Goal: Information Seeking & Learning: Check status

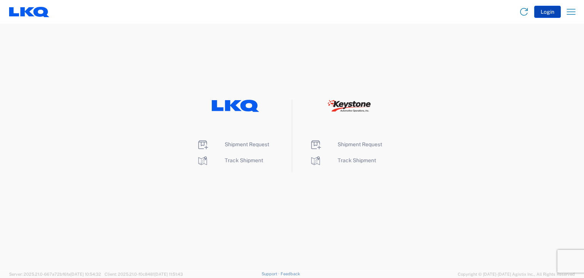
click at [546, 7] on button "Login" at bounding box center [547, 12] width 27 height 12
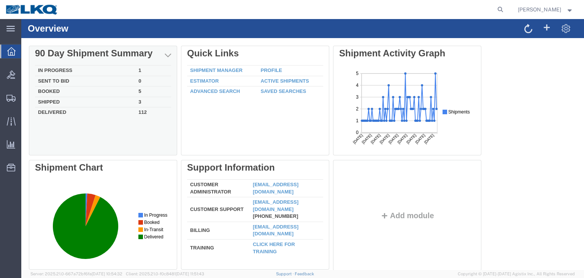
click at [47, 57] on div "90 Day Shipment Summary" at bounding box center [103, 53] width 136 height 11
click at [47, 72] on div "Delete 90 Day Shipment Summary In Progress 1 Sent To Bid 0 Booked 5 Shipped 3 D…" at bounding box center [303, 160] width 548 height 228
click at [132, 138] on div "In Progress 1 Sent To Bid 0 Booked 5 Shipped 3 Delivered 112" at bounding box center [103, 108] width 136 height 86
click at [63, 75] on div "Delete 90 Day Shipment Summary In Progress 1 Sent To Bid 0 Booked 5 Shipped 3 D…" at bounding box center [303, 160] width 548 height 228
click at [57, 70] on div "Delete 90 Day Shipment Summary In Progress 1 Sent To Bid 0 Booked 5 Shipped 3 D…" at bounding box center [303, 160] width 548 height 228
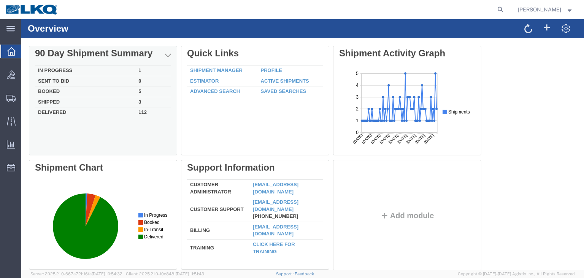
click at [53, 91] on td "Booked" at bounding box center [85, 91] width 100 height 11
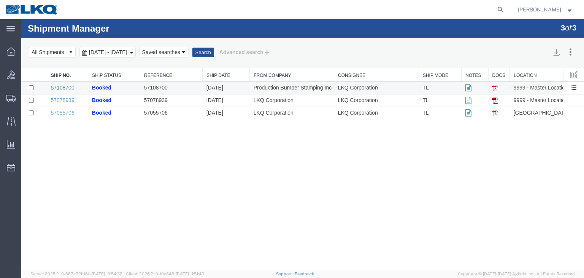
click at [64, 88] on link "57108700" at bounding box center [63, 87] width 24 height 6
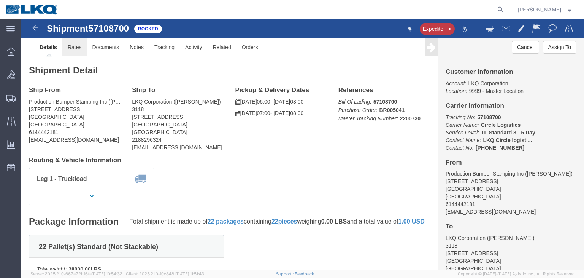
click link "Rates"
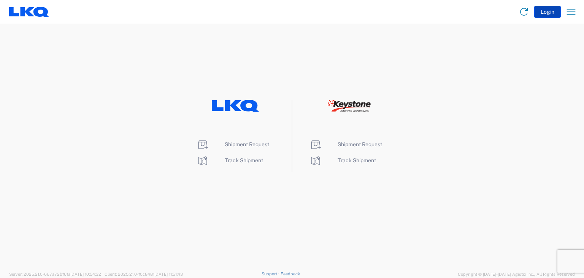
click at [546, 14] on button "Login" at bounding box center [547, 12] width 27 height 12
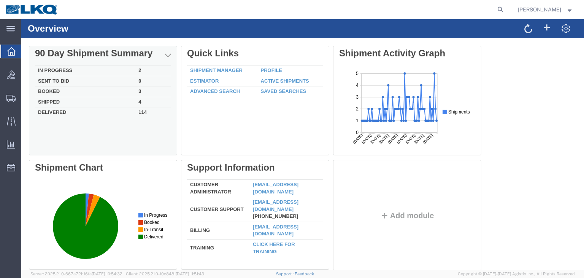
click at [59, 57] on div "90 Day Shipment Summary" at bounding box center [103, 53] width 136 height 11
click at [110, 60] on div "Delete 90 Day Shipment Summary" at bounding box center [103, 54] width 148 height 16
click at [94, 85] on td "Sent To Bid" at bounding box center [85, 81] width 100 height 11
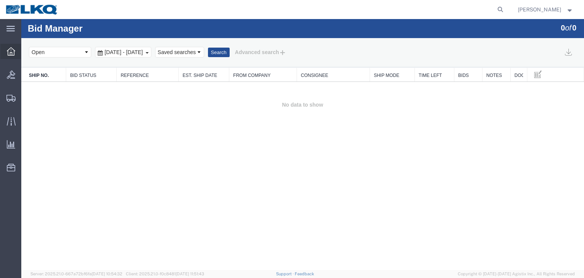
click at [11, 52] on icon at bounding box center [11, 51] width 8 height 8
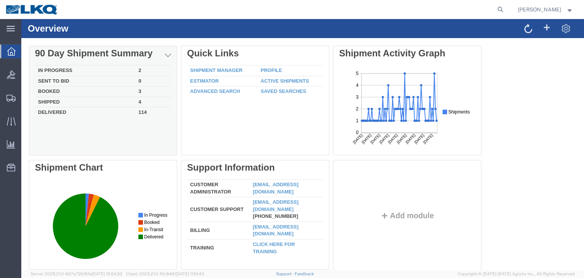
click at [51, 67] on td "In Progress" at bounding box center [85, 70] width 100 height 11
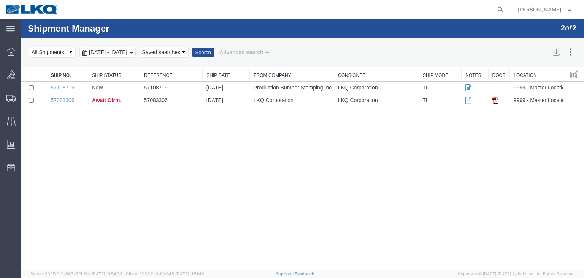
click at [136, 53] on div "[DATE] - [DATE]" at bounding box center [107, 52] width 56 height 11
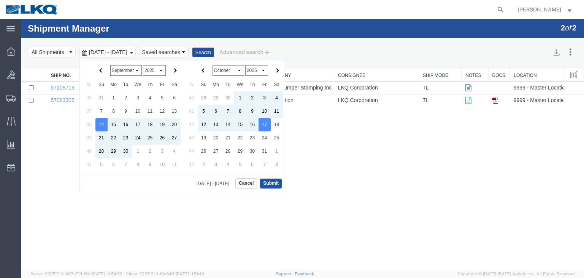
click at [272, 183] on button "Submit" at bounding box center [271, 183] width 22 height 10
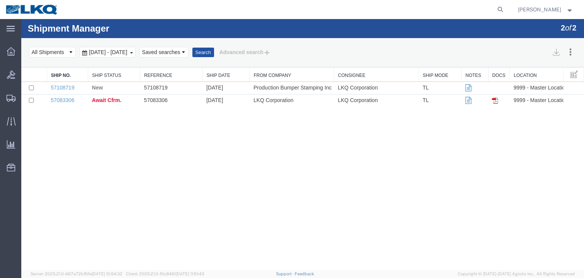
click at [214, 51] on button "Search" at bounding box center [203, 53] width 22 height 10
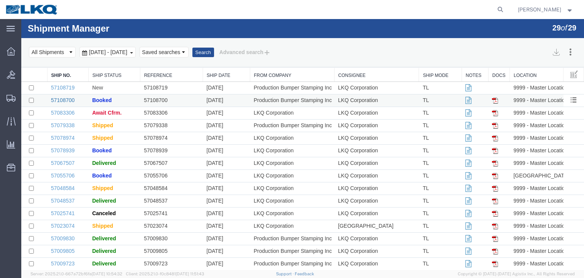
click at [67, 102] on link "57108700" at bounding box center [63, 100] width 24 height 6
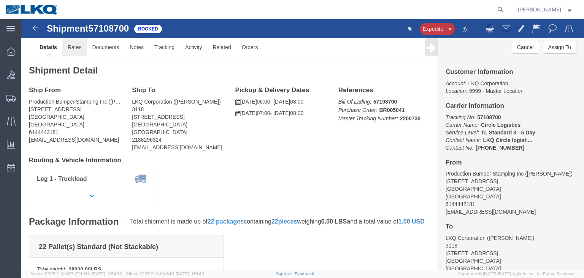
click link "Rates"
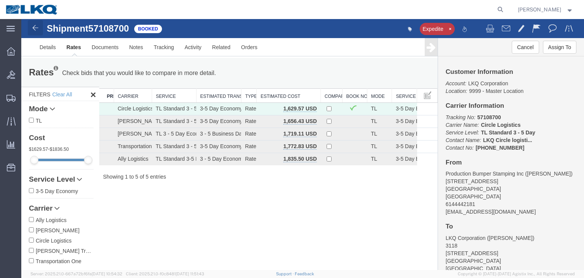
click at [37, 28] on img at bounding box center [35, 27] width 9 height 9
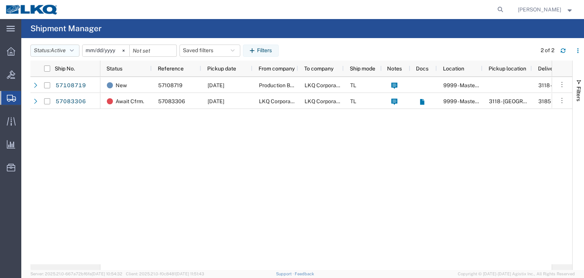
click at [73, 48] on icon "button" at bounding box center [72, 50] width 4 height 5
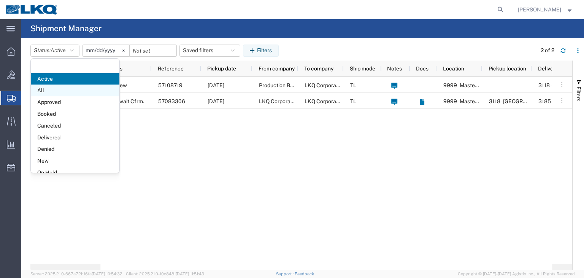
click at [67, 93] on span "All" at bounding box center [75, 90] width 89 height 12
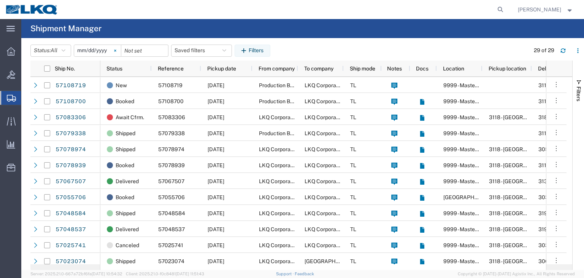
click at [119, 51] on svg-icon at bounding box center [115, 50] width 11 height 11
click at [93, 54] on input "date" at bounding box center [97, 50] width 47 height 11
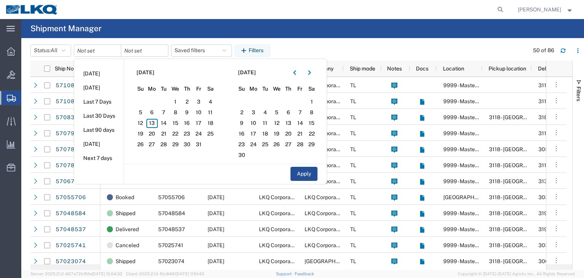
click at [148, 25] on agx-page-header "Shipment Manager" at bounding box center [302, 28] width 563 height 19
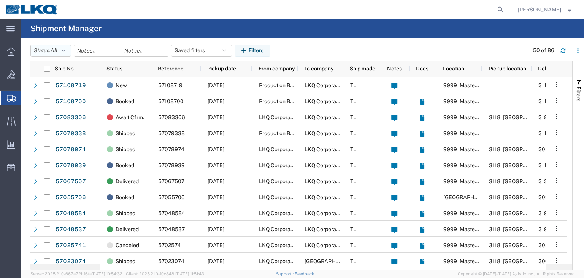
click at [65, 49] on icon "button" at bounding box center [64, 50] width 4 height 5
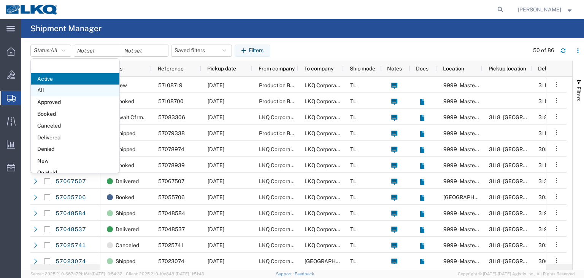
click at [48, 92] on span "All" at bounding box center [75, 90] width 89 height 12
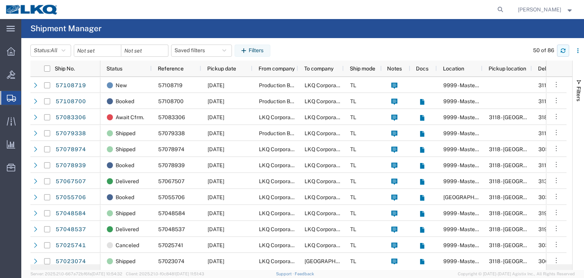
click at [563, 48] on icon "button" at bounding box center [563, 49] width 5 height 2
click at [11, 49] on icon at bounding box center [11, 51] width 8 height 8
